Goal: Ask a question

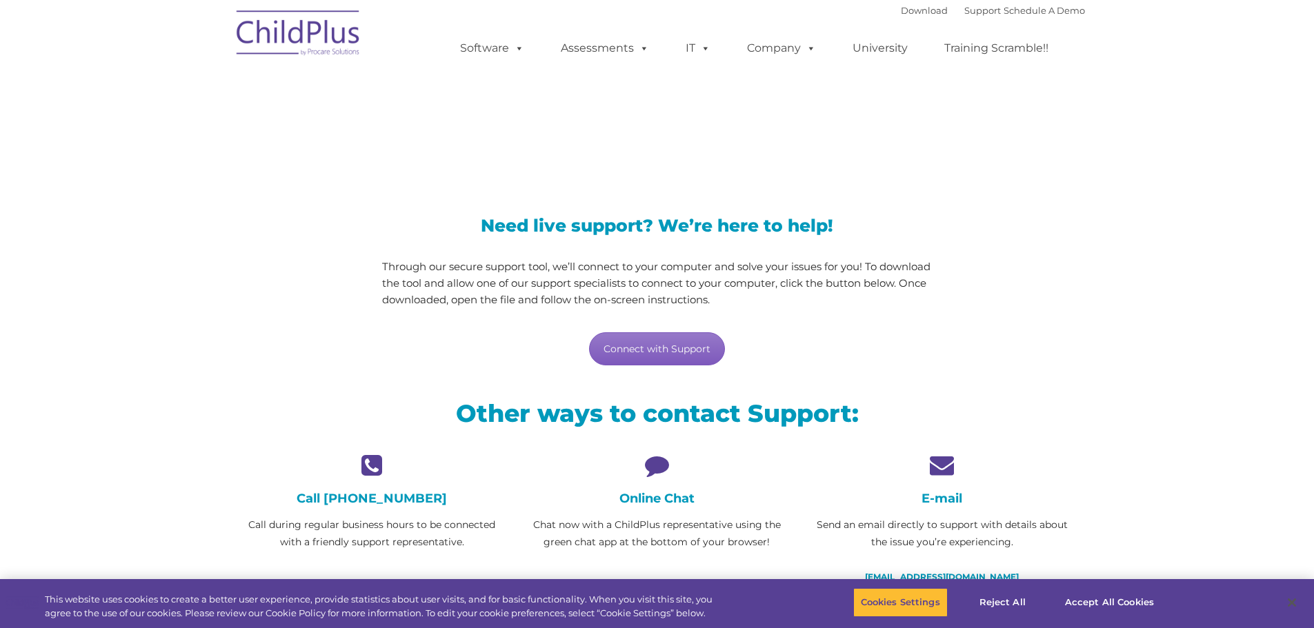
click at [654, 344] on link "Connect with Support" at bounding box center [657, 348] width 136 height 33
click at [655, 466] on icon at bounding box center [657, 465] width 264 height 24
click at [654, 459] on icon at bounding box center [657, 465] width 264 height 24
click at [652, 500] on h4 "Online Chat" at bounding box center [657, 498] width 264 height 15
click at [288, 39] on img at bounding box center [299, 35] width 138 height 69
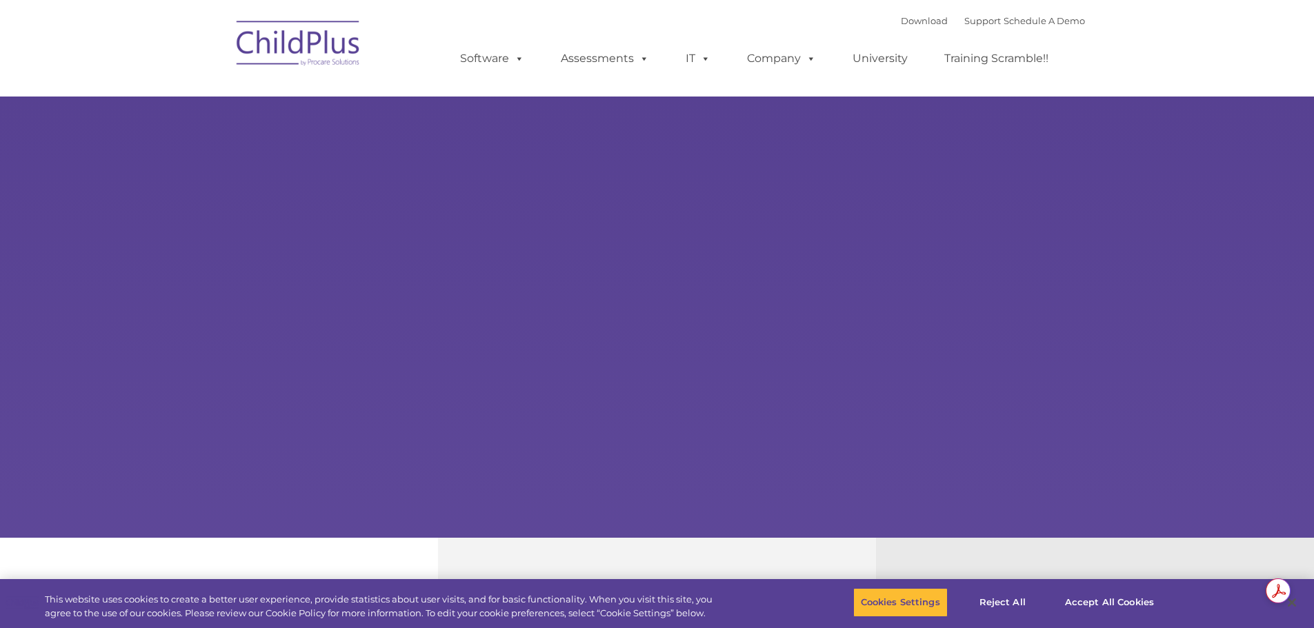
select select "MEDIUM"
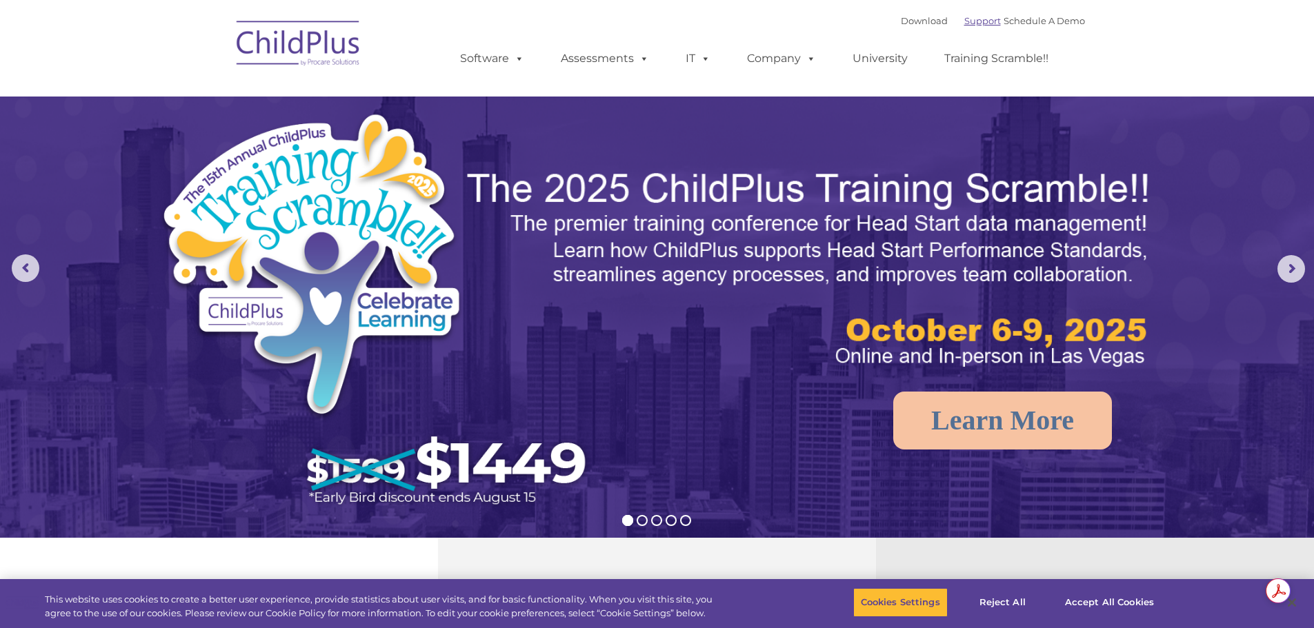
click at [967, 23] on link "Support" at bounding box center [982, 20] width 37 height 11
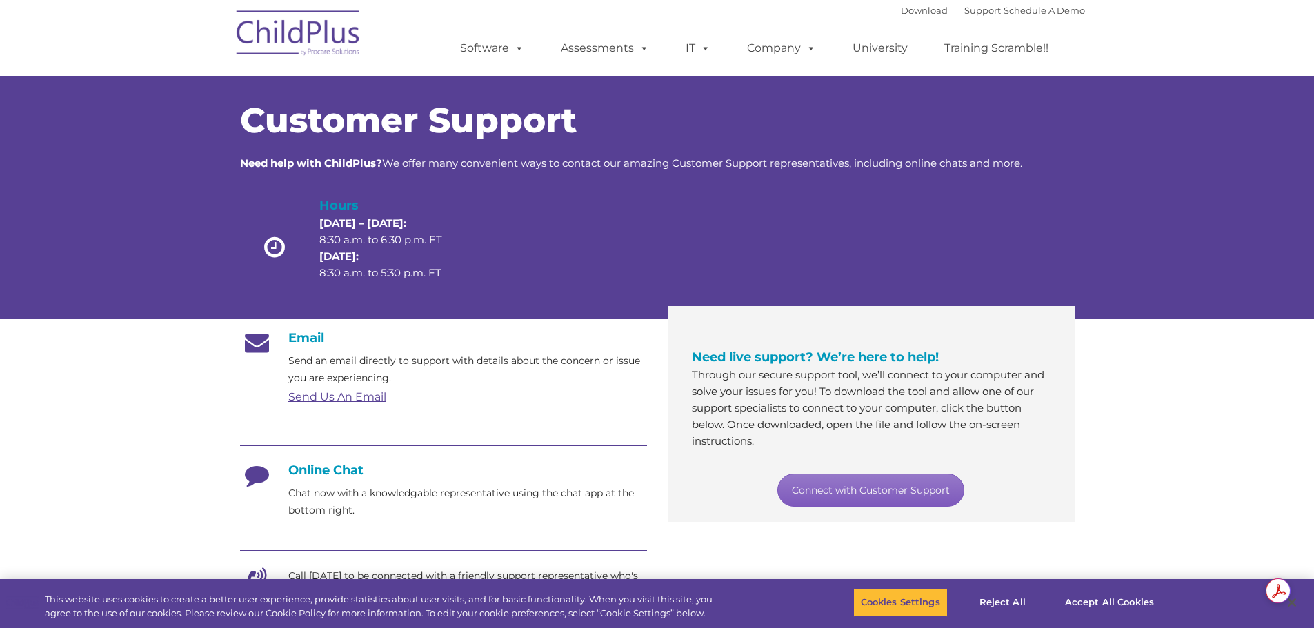
click at [876, 491] on link "Connect with Customer Support" at bounding box center [870, 490] width 187 height 33
